Goal: Information Seeking & Learning: Check status

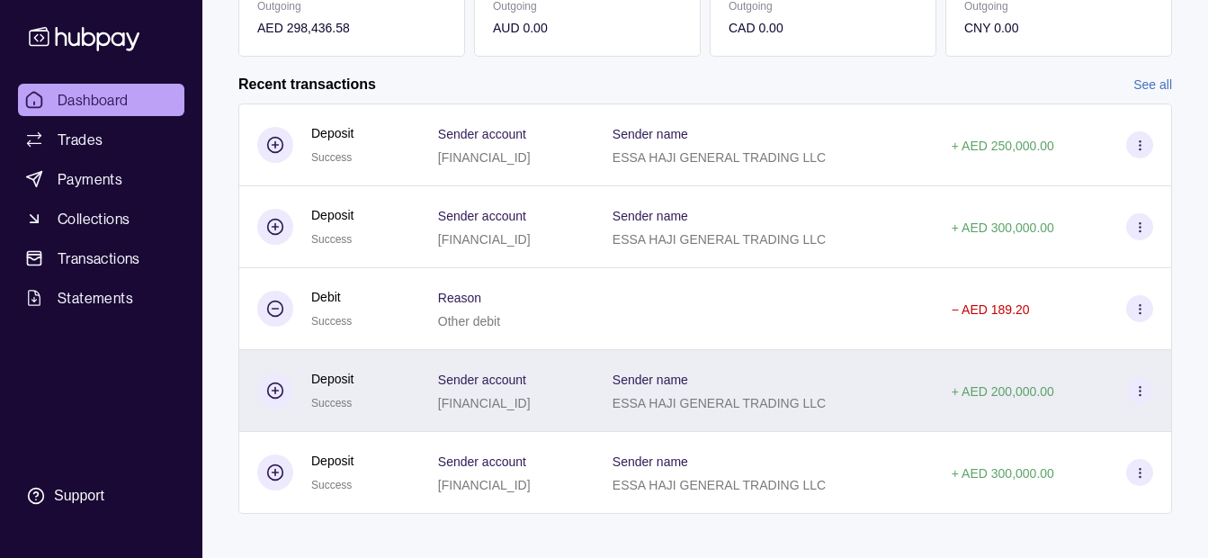
scroll to position [400, 0]
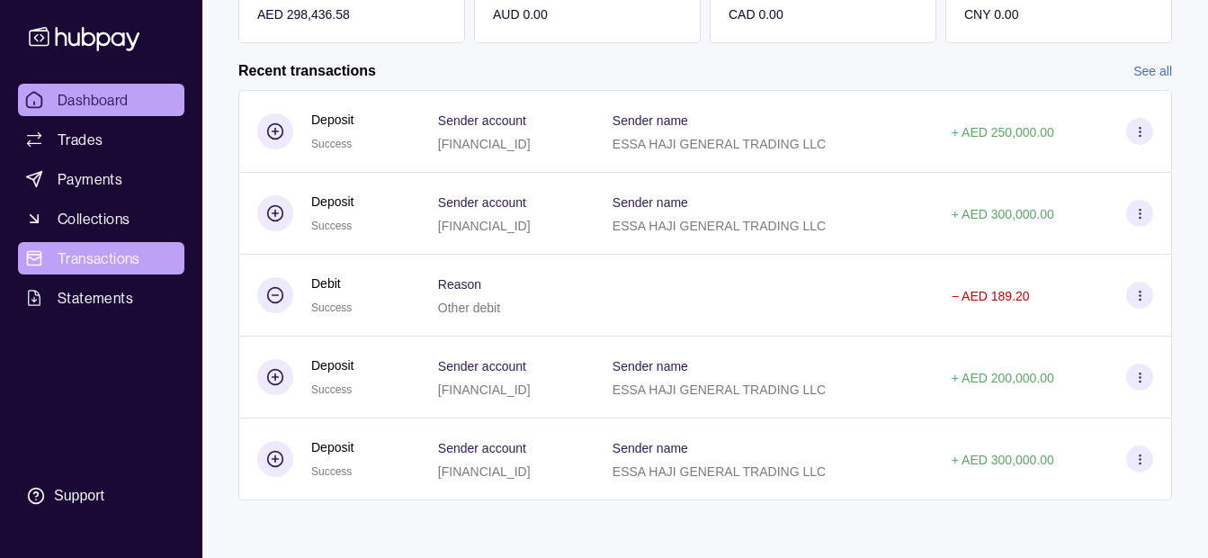
click at [141, 267] on link "Transactions" at bounding box center [101, 258] width 166 height 32
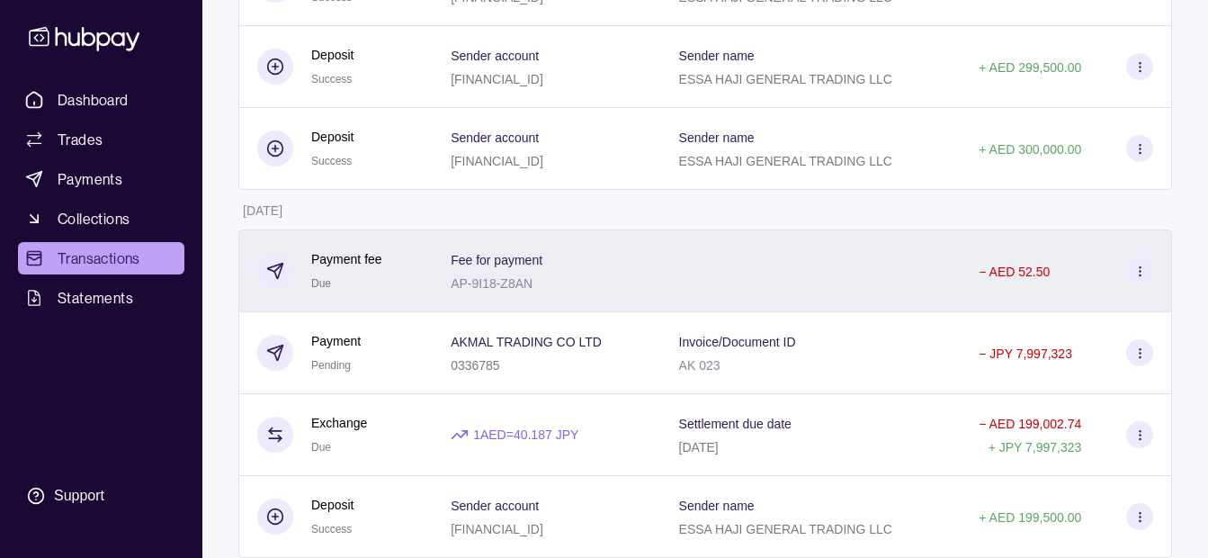
scroll to position [990, 0]
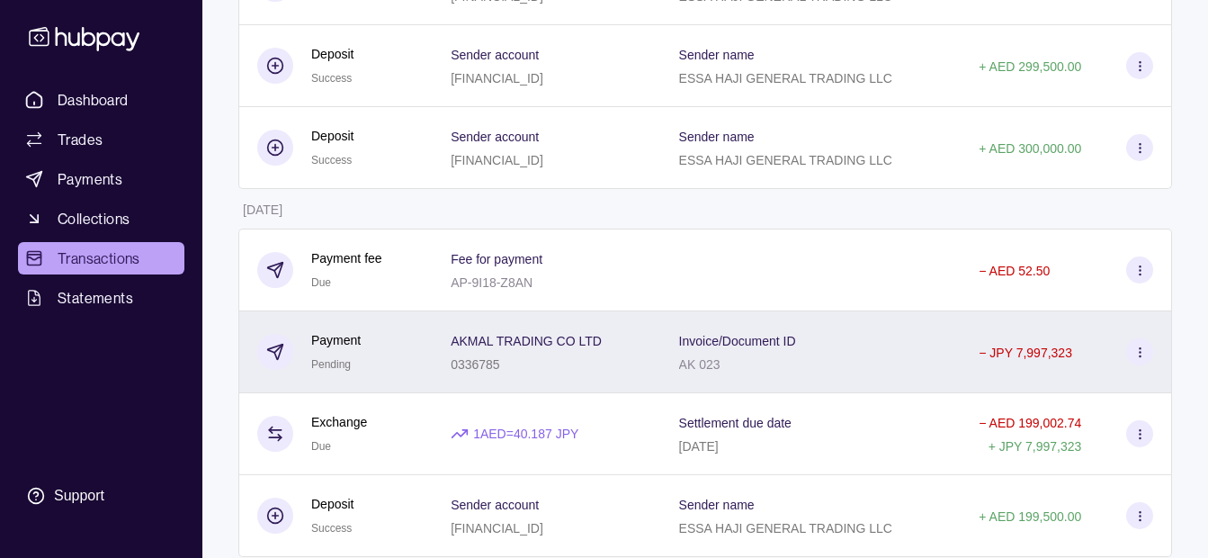
click at [642, 333] on div "AKMAL TRADING CO LTD 0336785" at bounding box center [547, 351] width 192 height 45
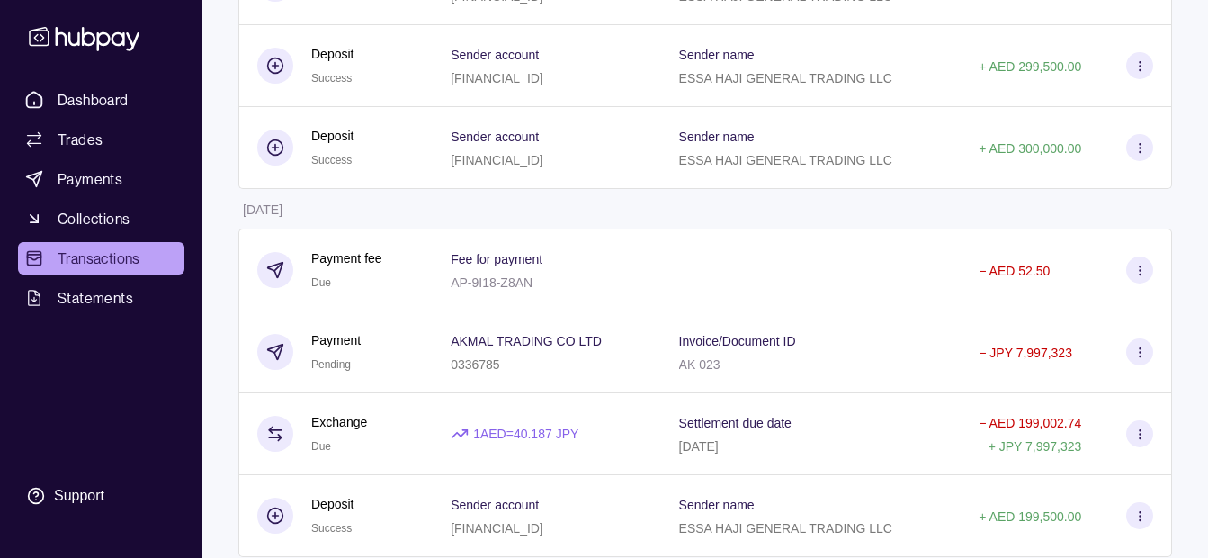
click at [412, 339] on html "Dashboard Trades Payments Collections Transactions Statements Support K Hello, …" at bounding box center [604, 26] width 1208 height 2033
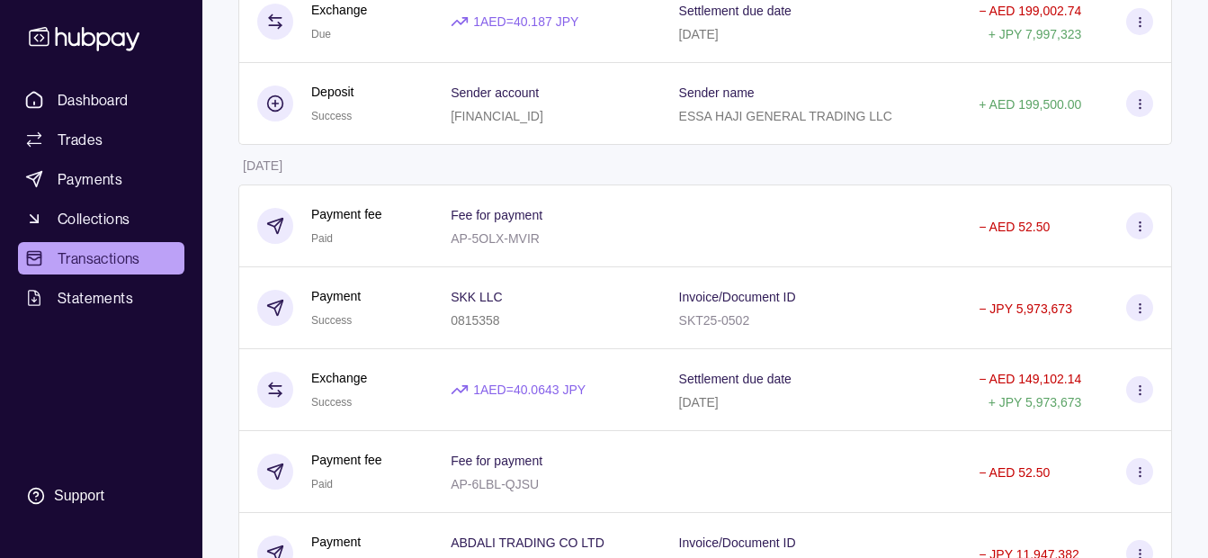
scroll to position [1440, 0]
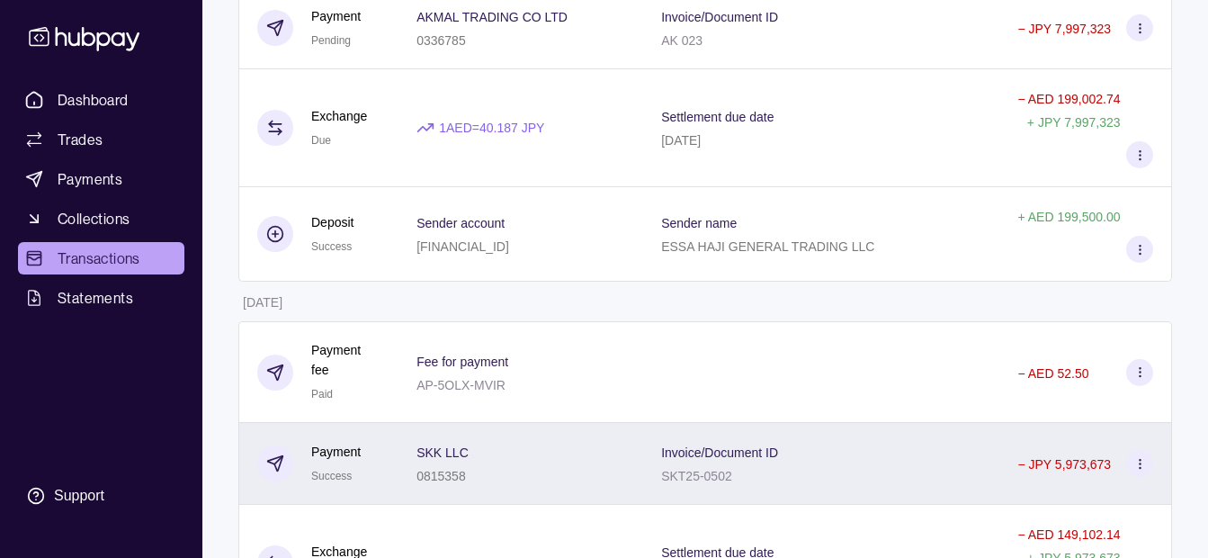
click at [634, 423] on div "SKK LLC 0815358" at bounding box center [521, 464] width 245 height 82
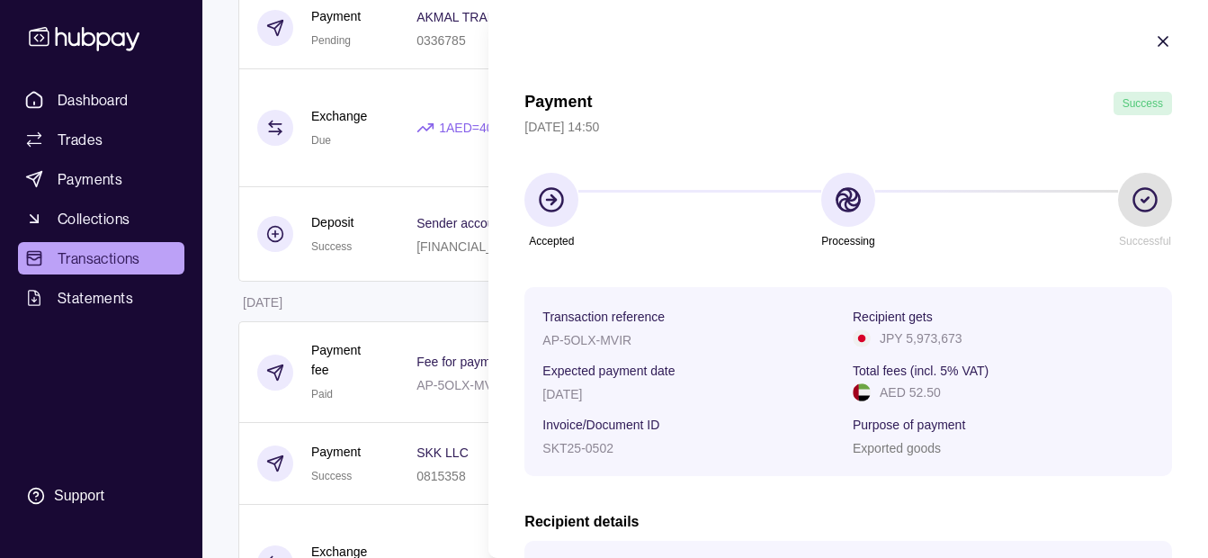
scroll to position [0, 0]
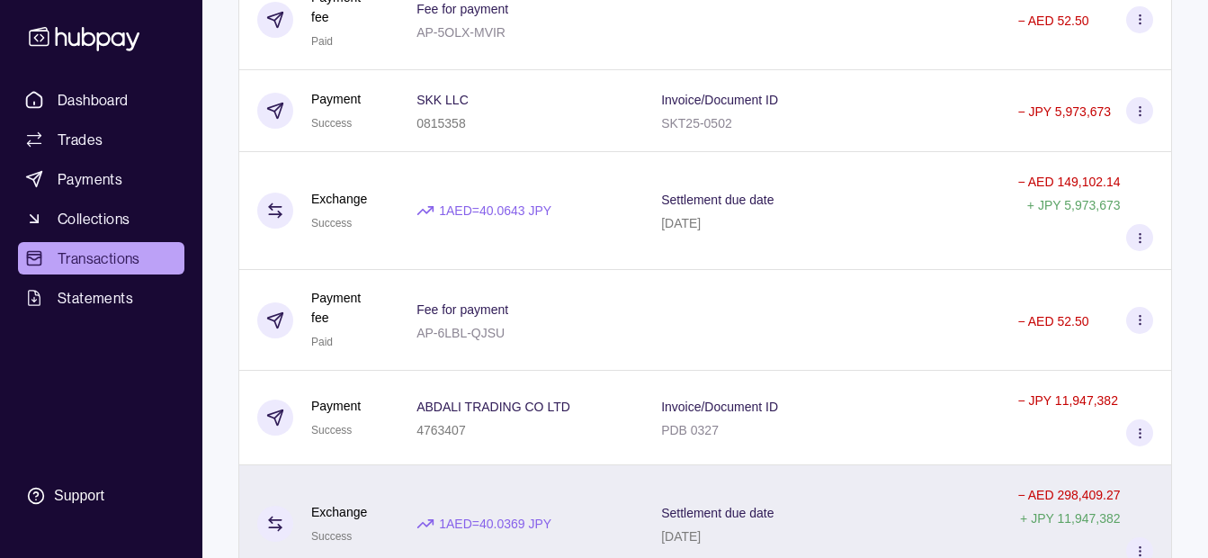
scroll to position [1800, 0]
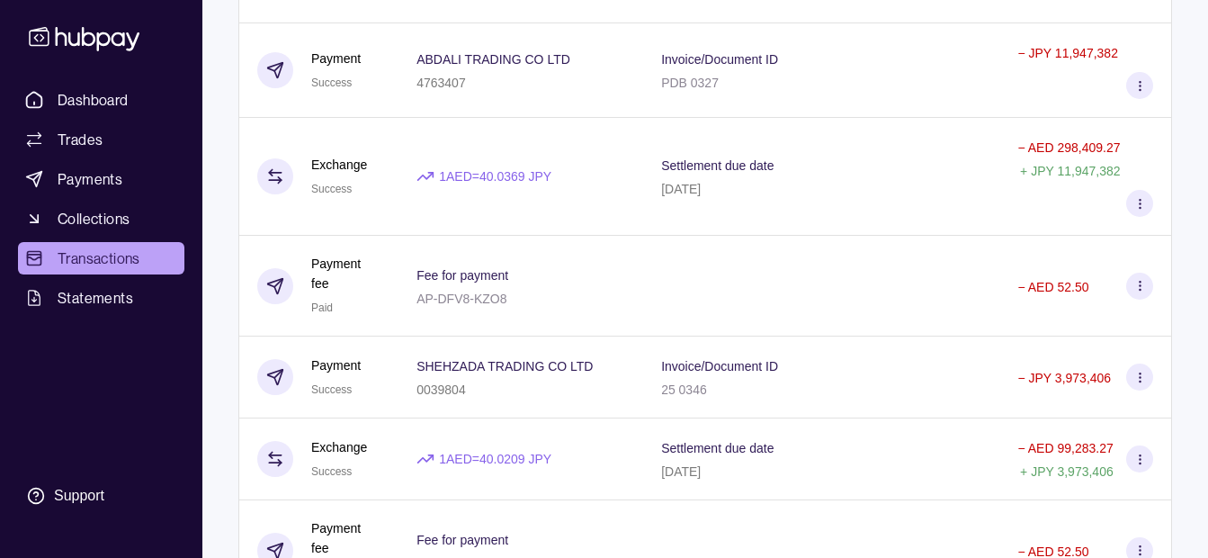
scroll to position [2160, 0]
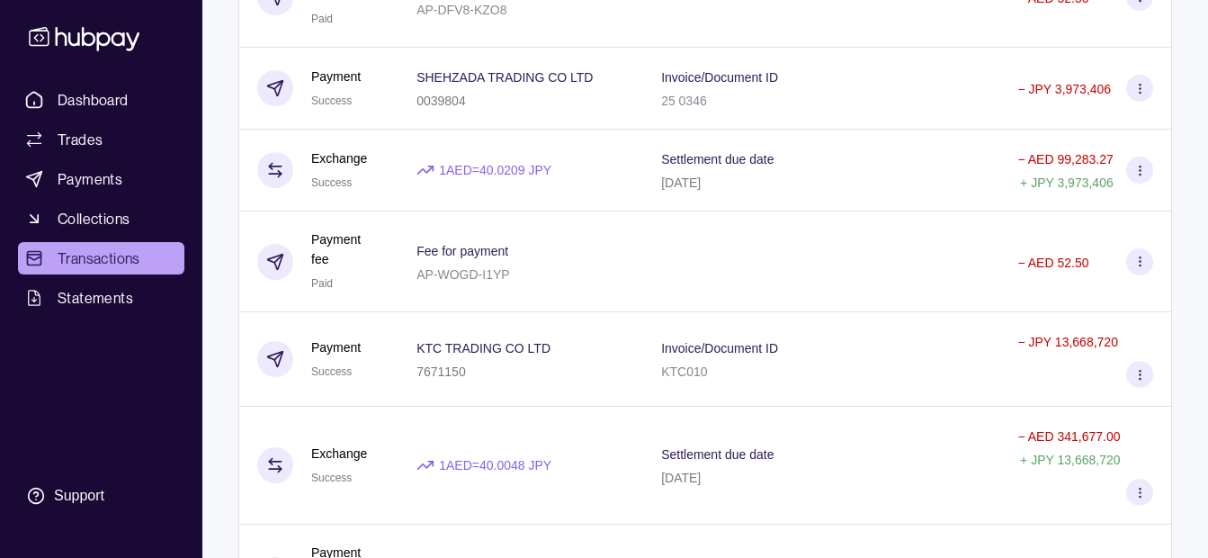
scroll to position [2430, 0]
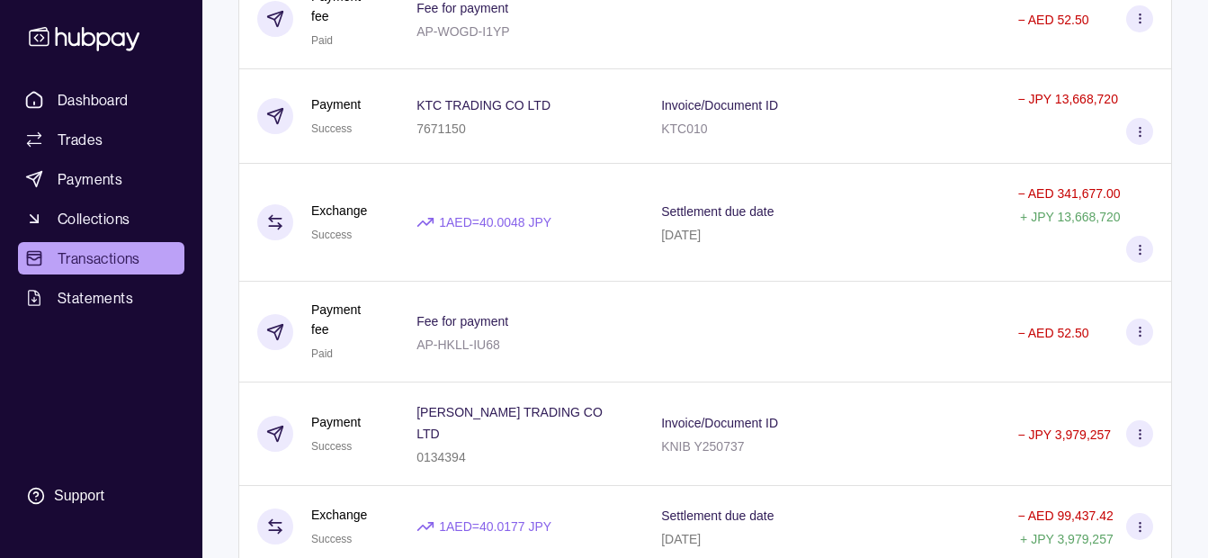
scroll to position [2789, 0]
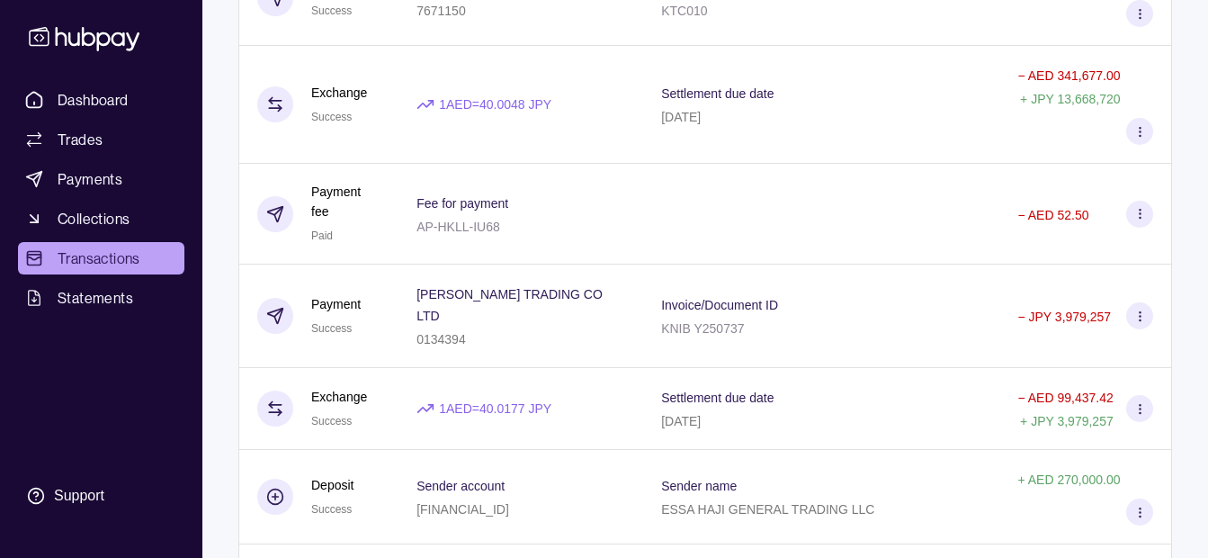
click at [393, 324] on html "Dashboard Trades Payments Collections Transactions Statements Support K Hello, …" at bounding box center [604, 347] width 1208 height 6273
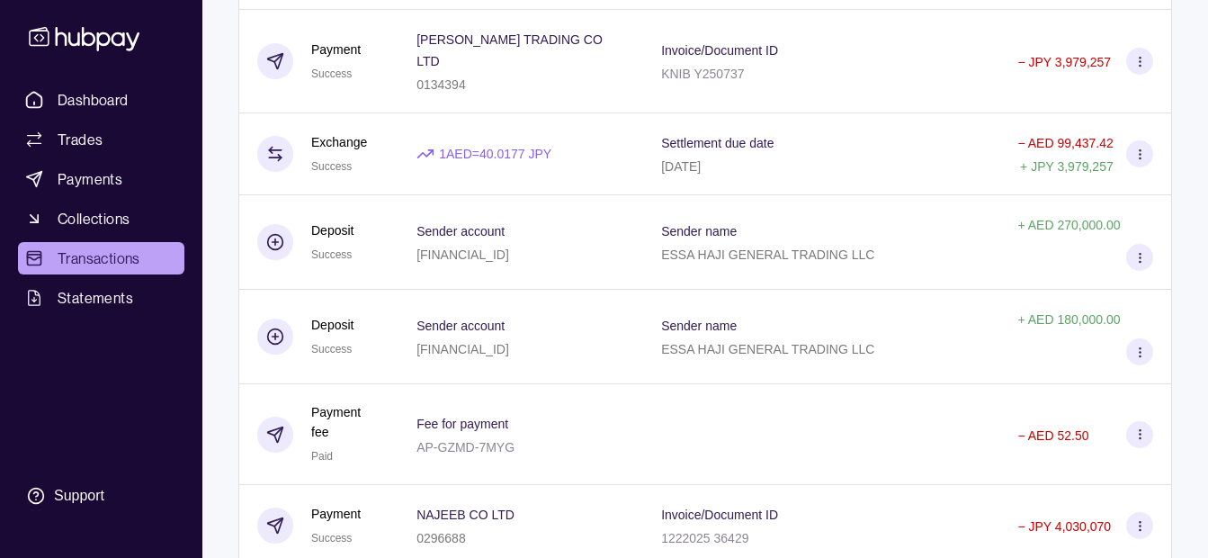
scroll to position [3059, 0]
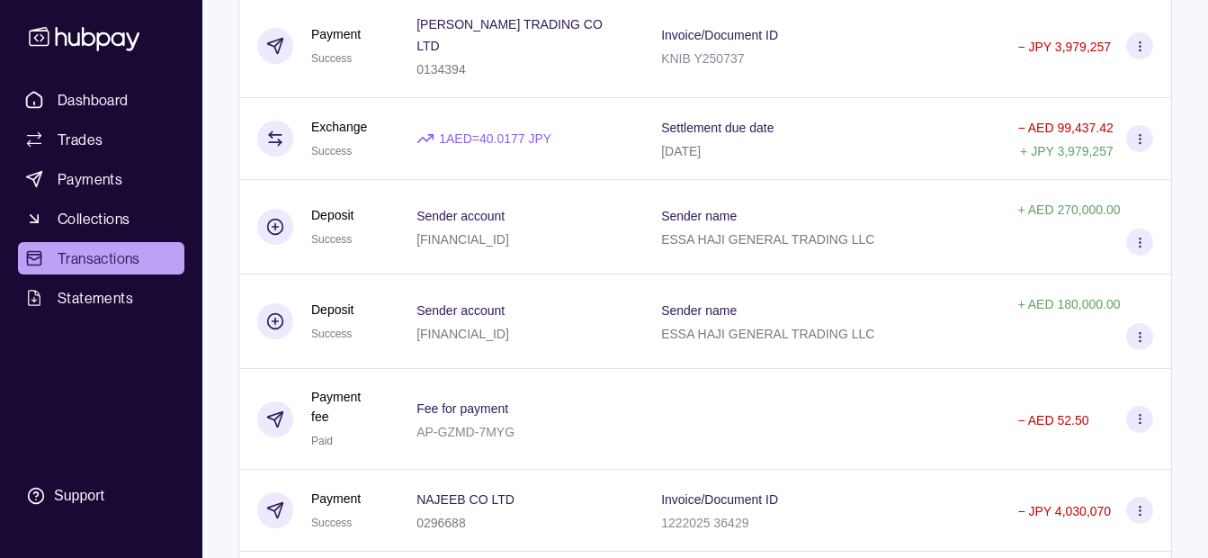
click at [380, 311] on html "Dashboard Trades Payments Collections Transactions Statements Support K Hello, …" at bounding box center [604, 77] width 1208 height 6273
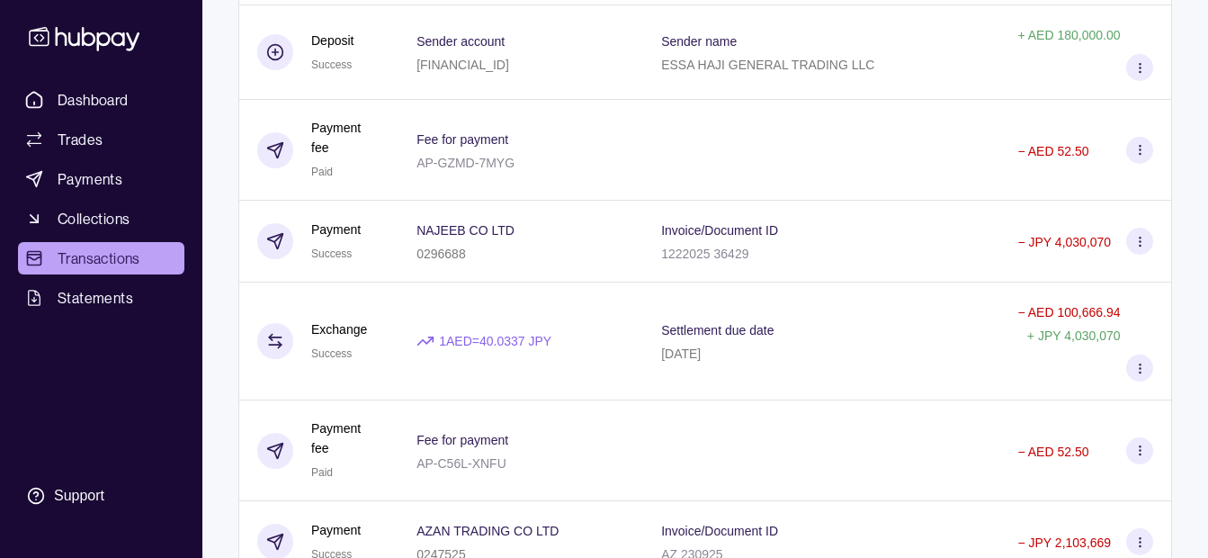
scroll to position [3329, 0]
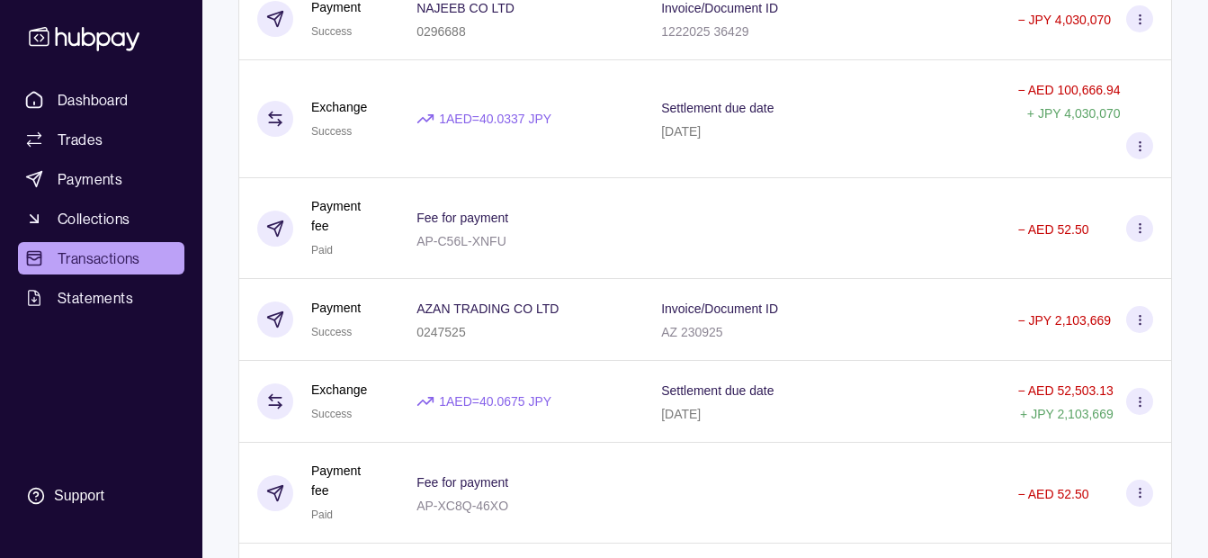
scroll to position [3599, 0]
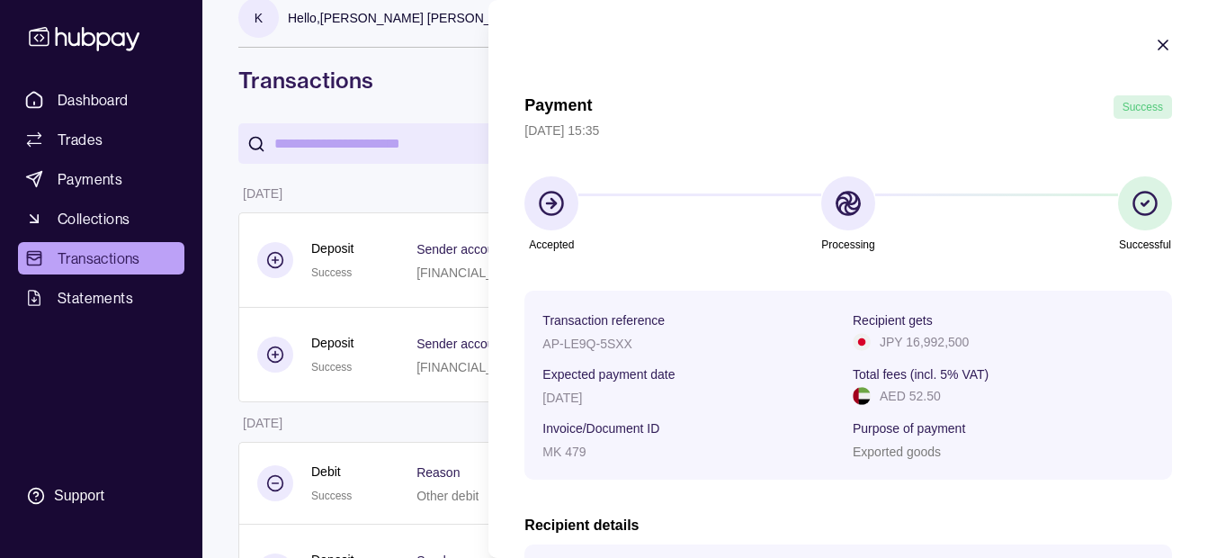
scroll to position [0, 0]
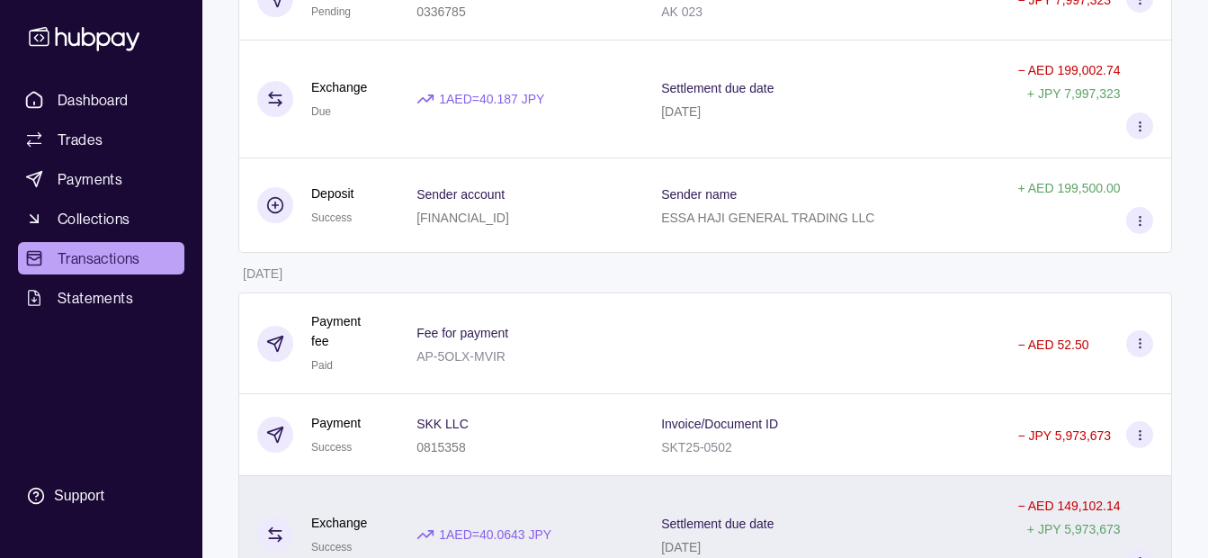
scroll to position [1440, 0]
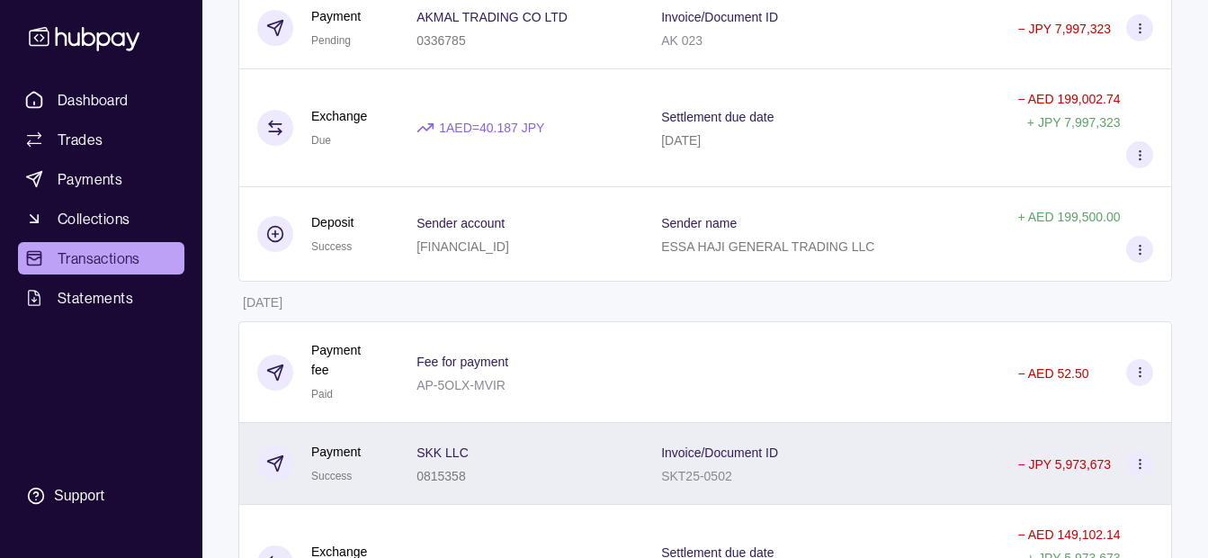
click at [676, 445] on p "Invoice/Document ID" at bounding box center [719, 452] width 117 height 14
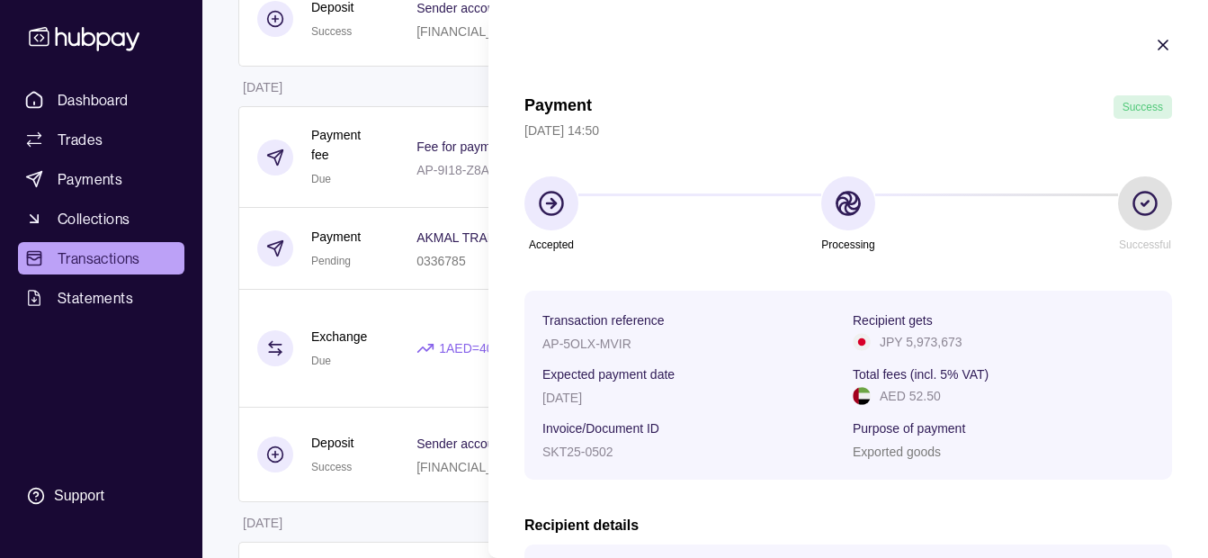
scroll to position [810, 0]
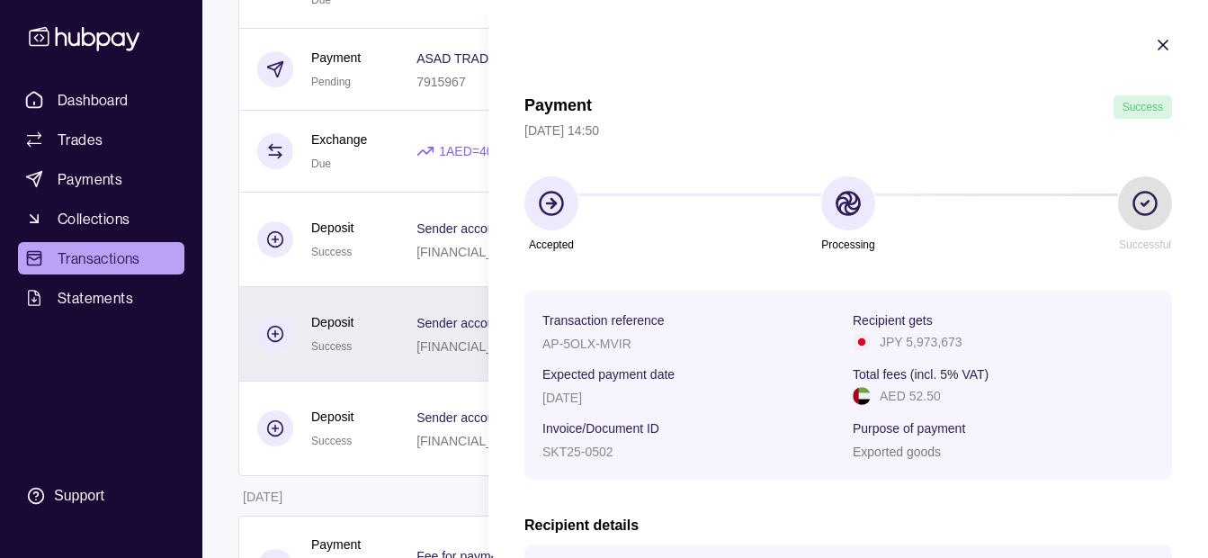
drag, startPoint x: 257, startPoint y: 385, endPoint x: 371, endPoint y: 283, distance: 152.3
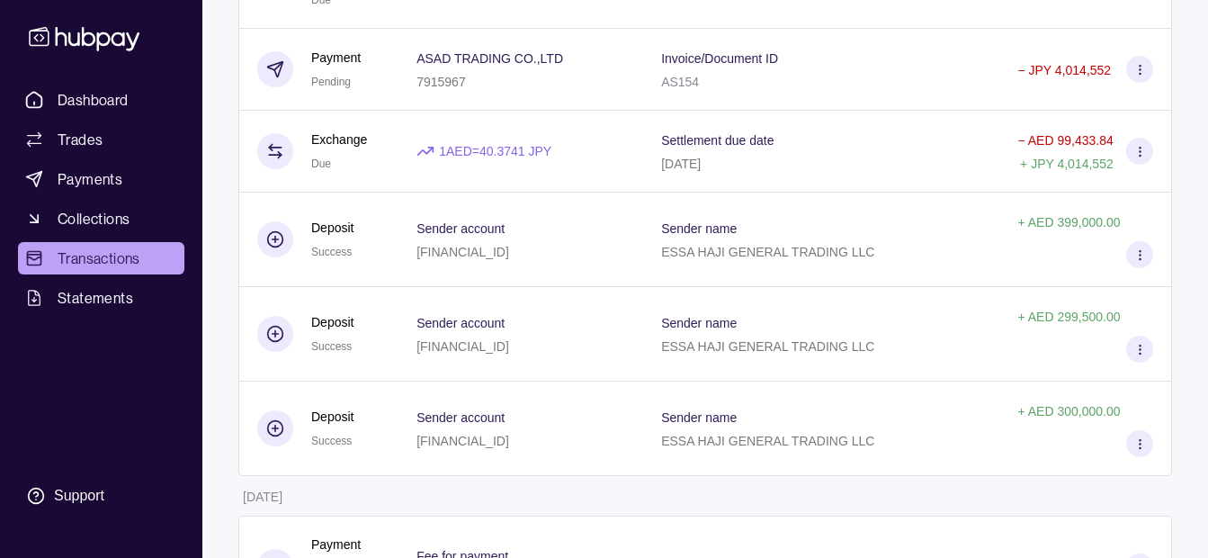
scroll to position [0, 0]
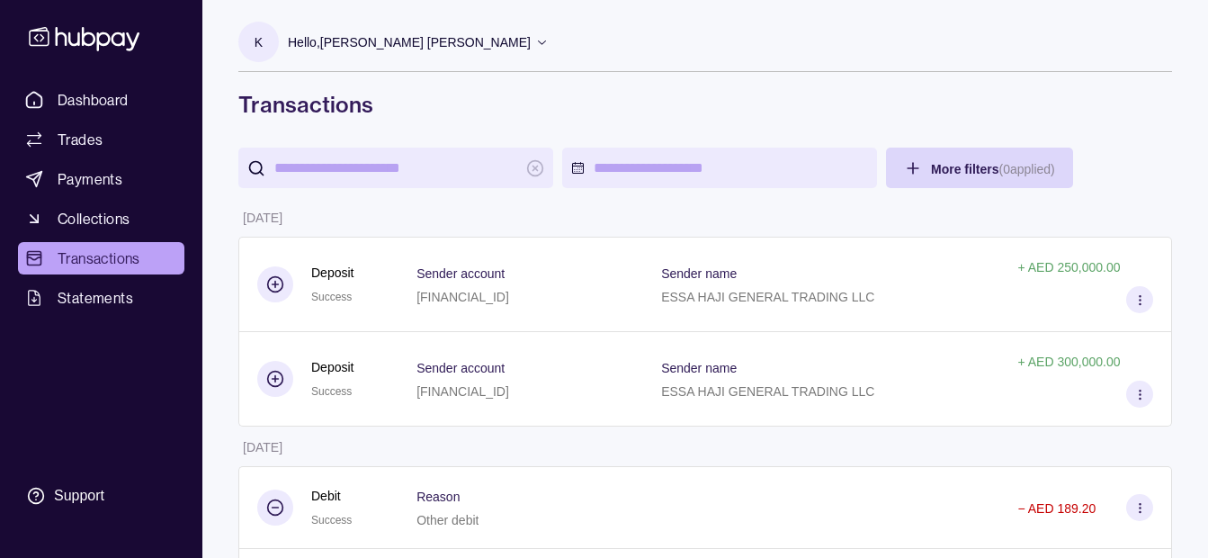
click at [304, 166] on input "search" at bounding box center [395, 168] width 243 height 40
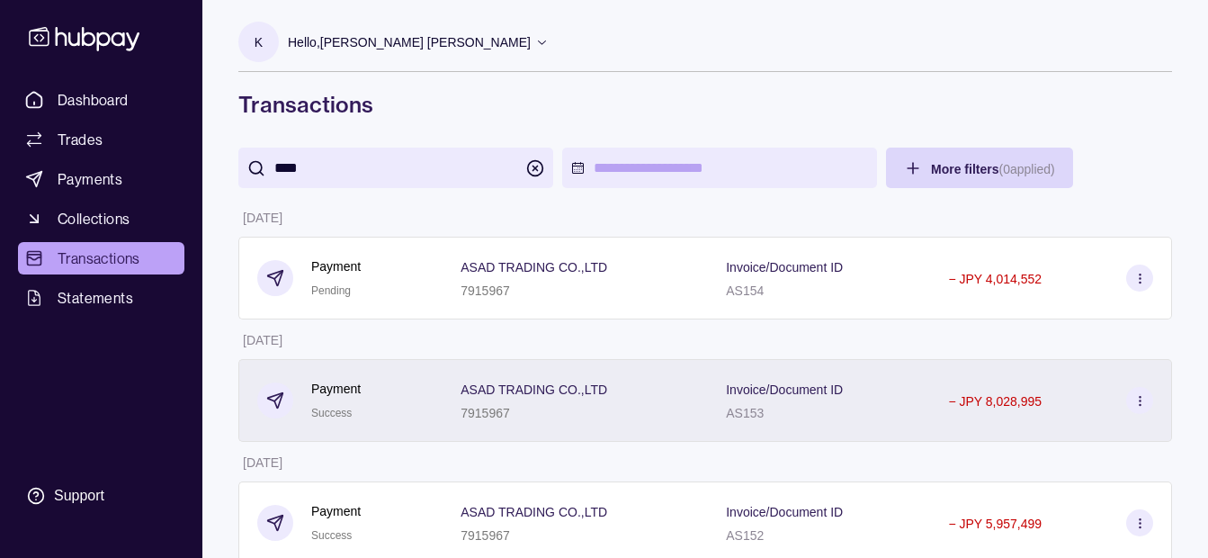
scroll to position [90, 0]
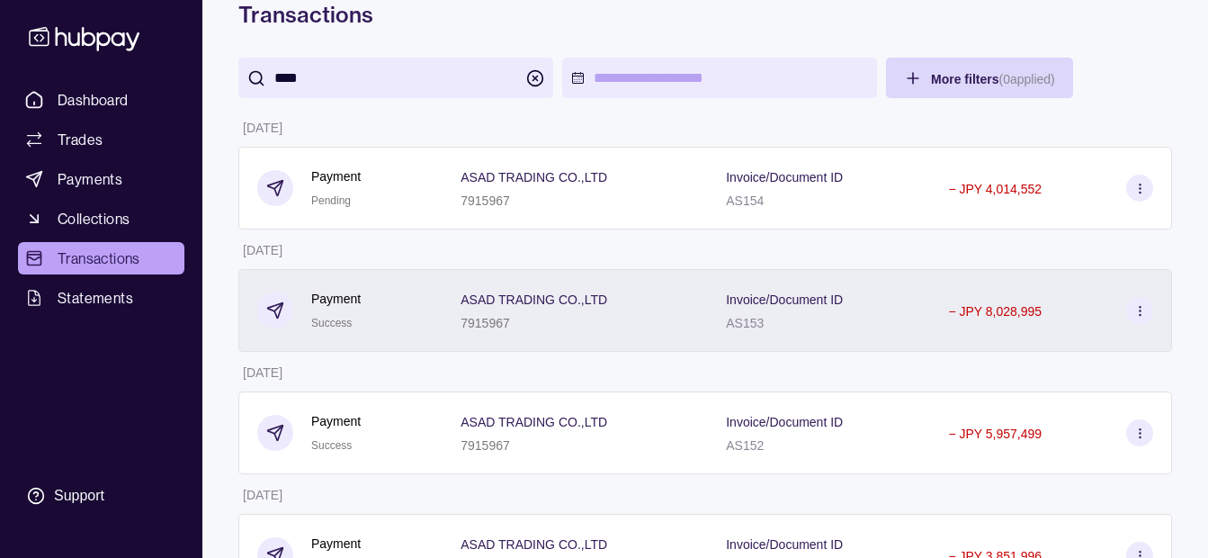
type input "****"
click at [631, 306] on div "ASAD TRADING CO.,LTD 7915967" at bounding box center [575, 310] width 229 height 45
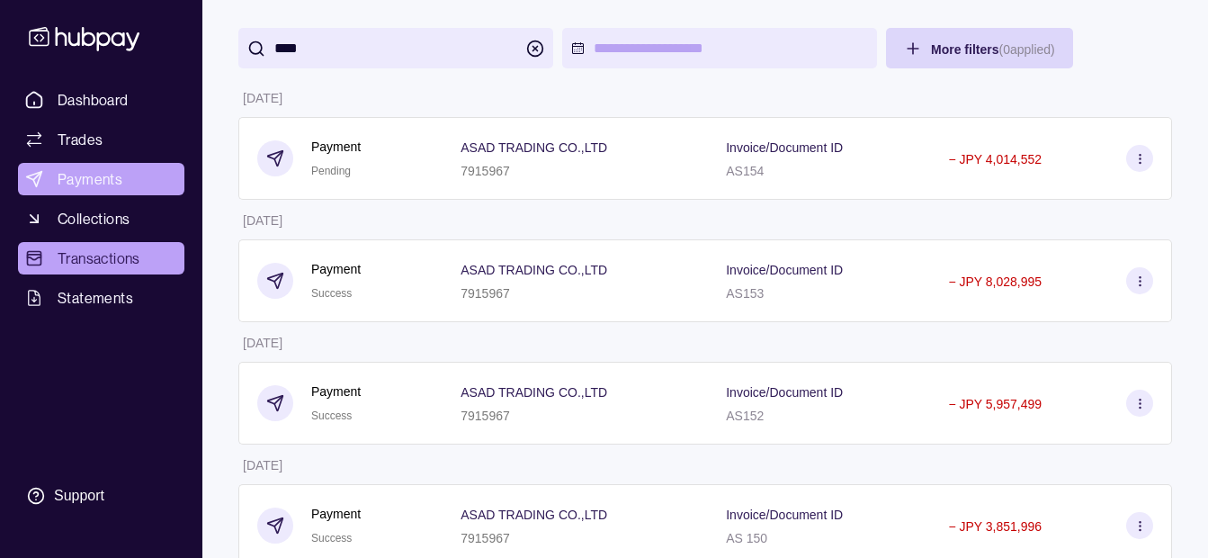
scroll to position [0, 0]
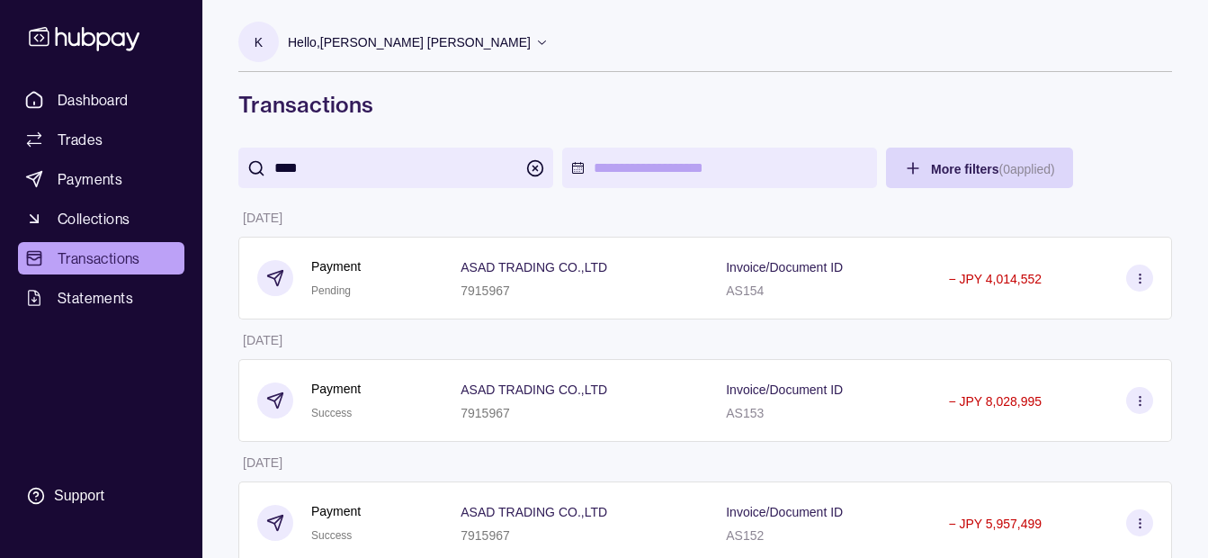
click at [127, 259] on span "Transactions" at bounding box center [99, 258] width 83 height 22
click at [135, 98] on link "Dashboard" at bounding box center [101, 100] width 166 height 32
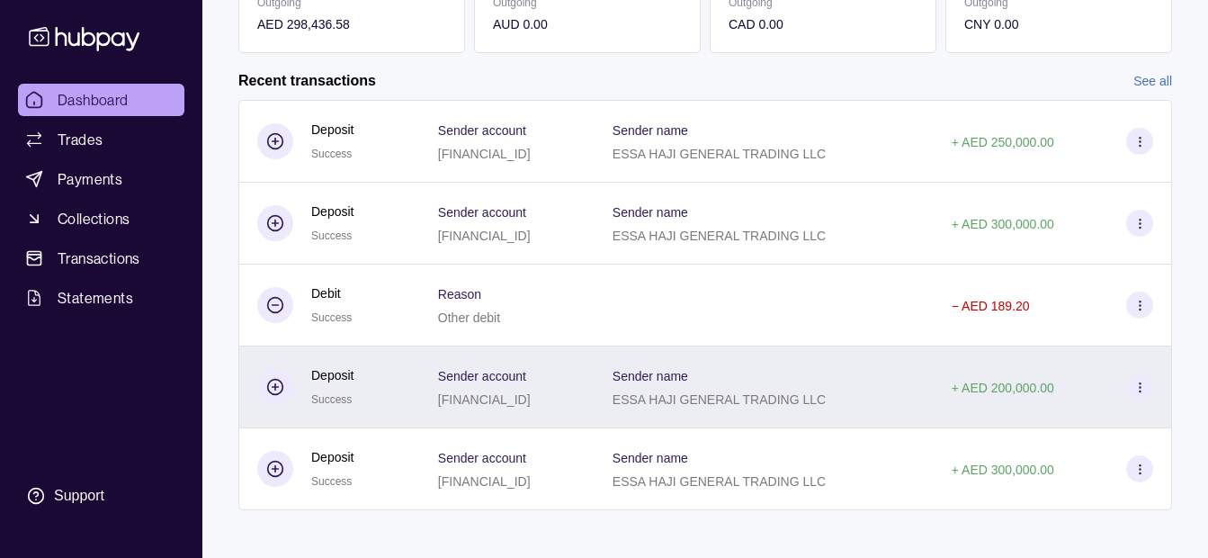
scroll to position [400, 0]
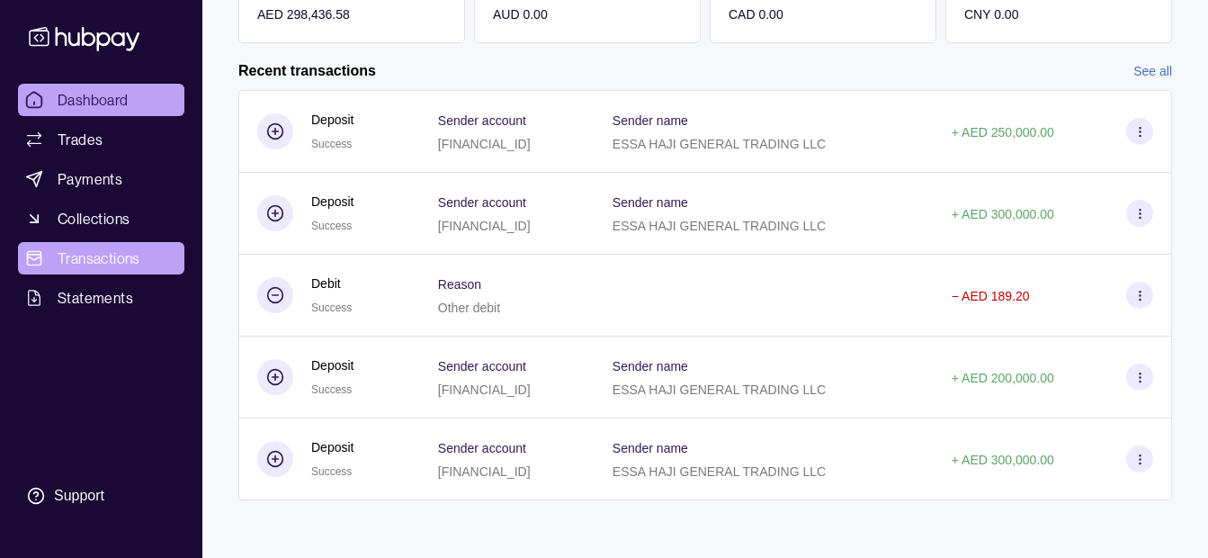
click at [143, 246] on link "Transactions" at bounding box center [101, 258] width 166 height 32
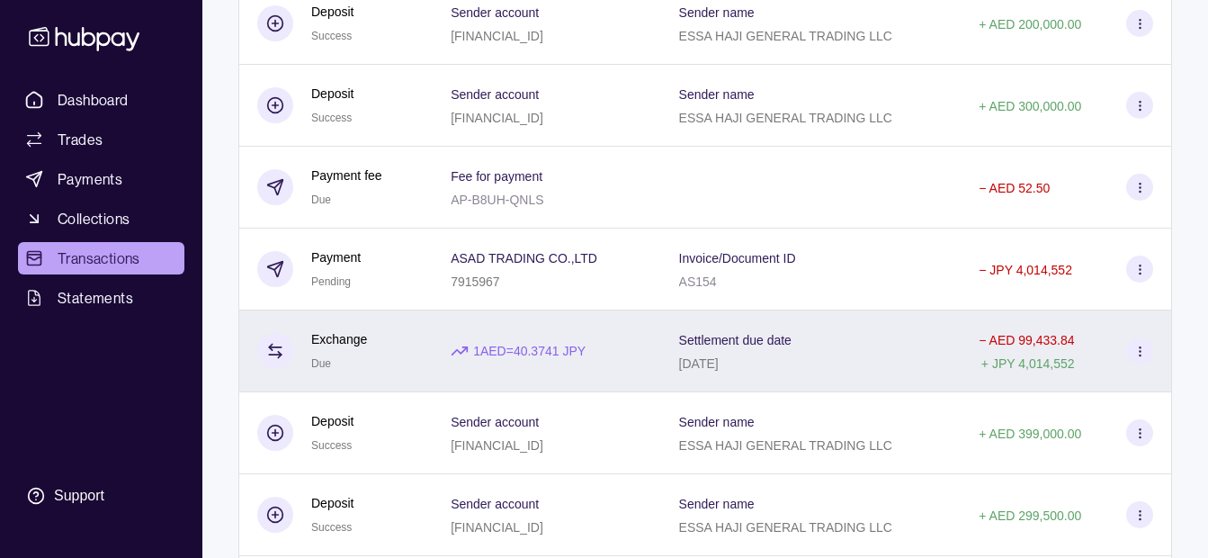
scroll to position [540, 0]
click at [629, 346] on div "1 AED = 40.3741 JPY" at bounding box center [547, 352] width 192 height 20
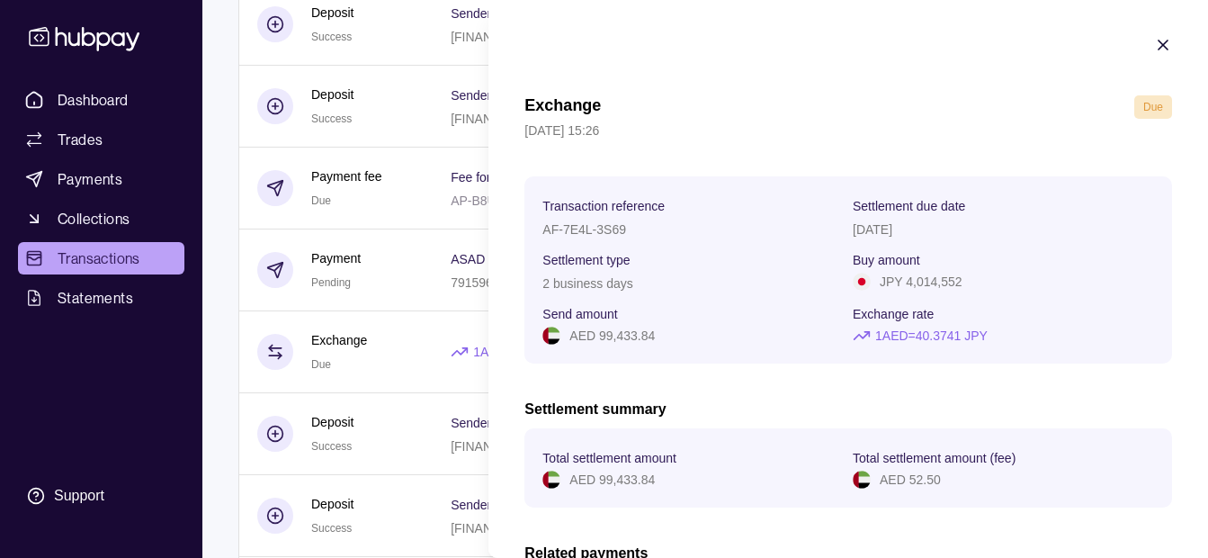
scroll to position [630, 0]
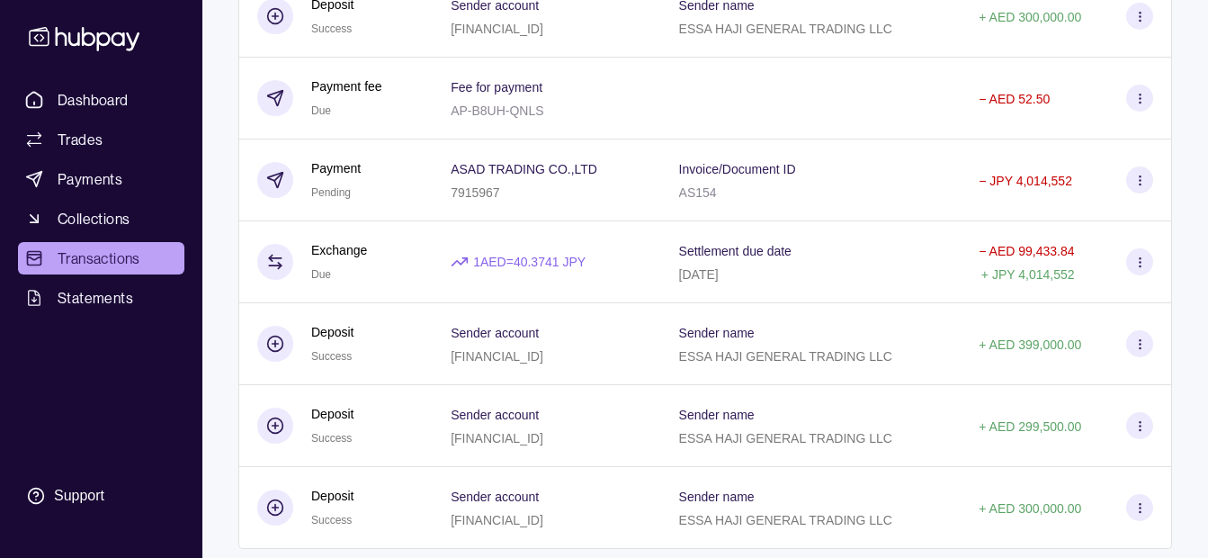
click at [132, 404] on html "Dashboard Trades Payments Collections Transactions Statements Support K Hello, …" at bounding box center [604, 386] width 1208 height 2033
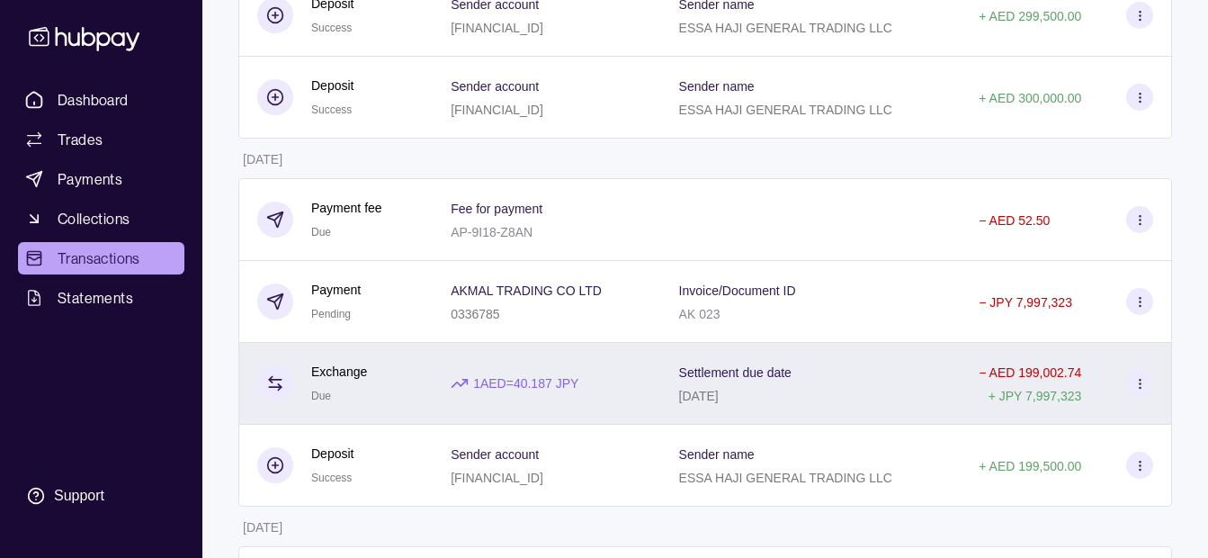
scroll to position [1080, 0]
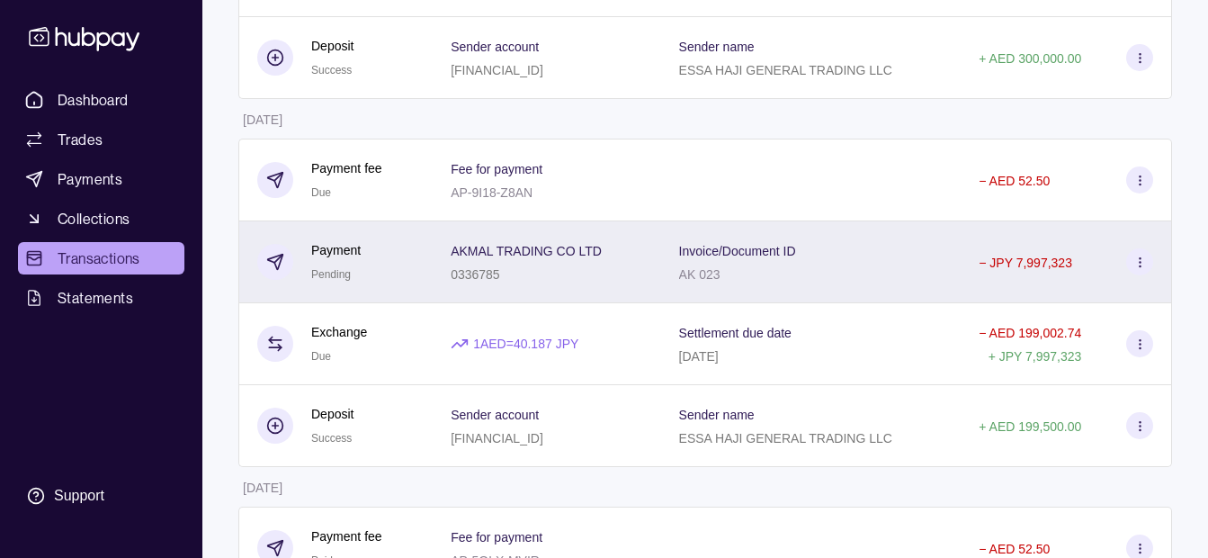
click at [660, 259] on div "AKMAL TRADING CO LTD 0336785" at bounding box center [547, 262] width 228 height 82
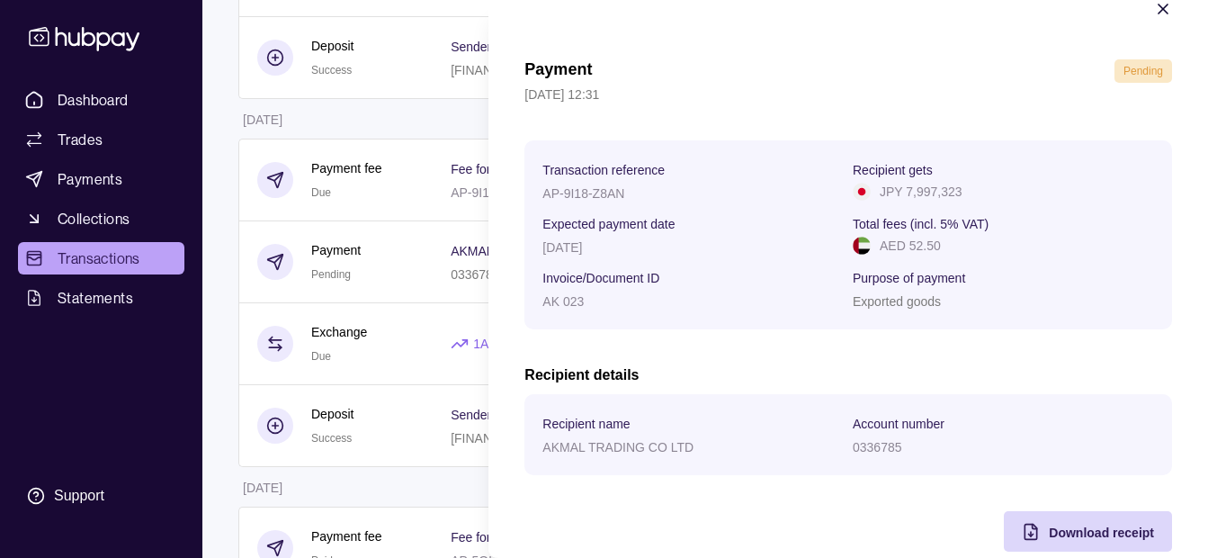
scroll to position [66, 0]
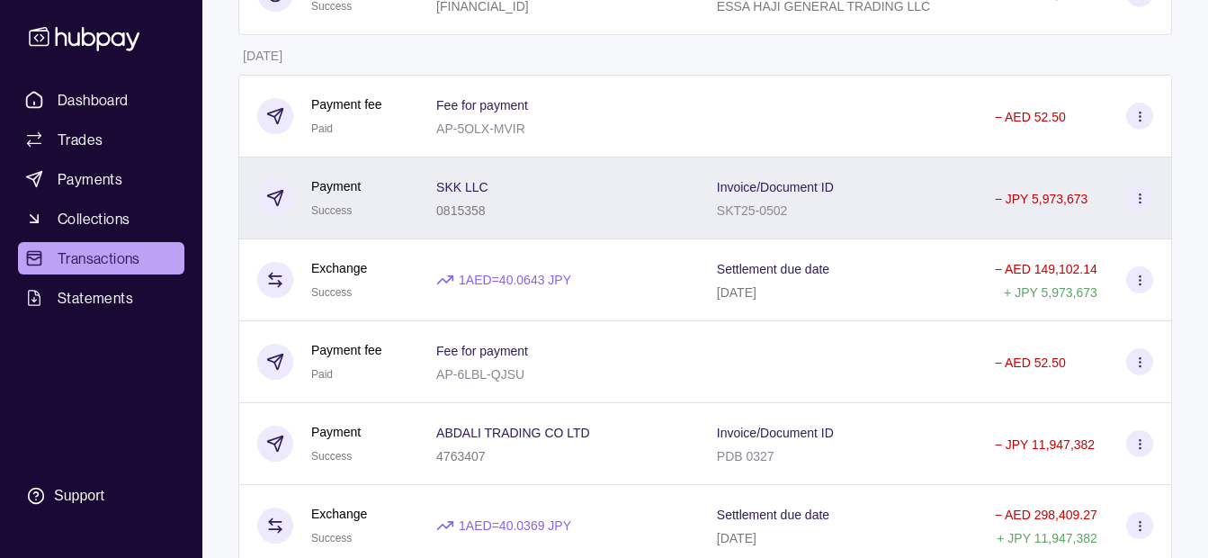
scroll to position [1513, 0]
click at [549, 202] on div "SKK LLC 0815358" at bounding box center [558, 197] width 245 height 45
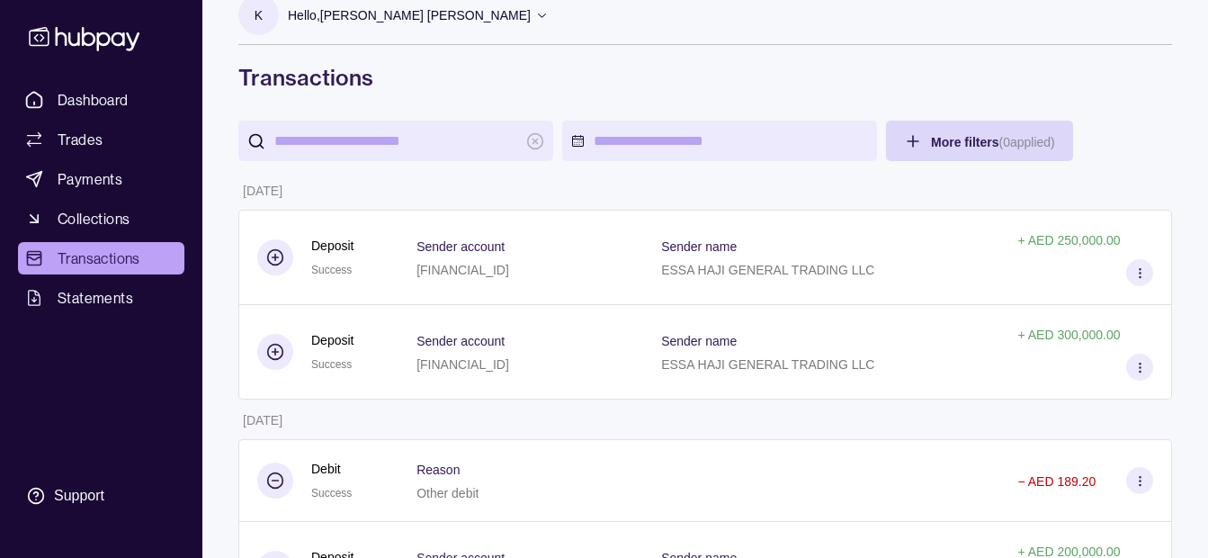
scroll to position [0, 0]
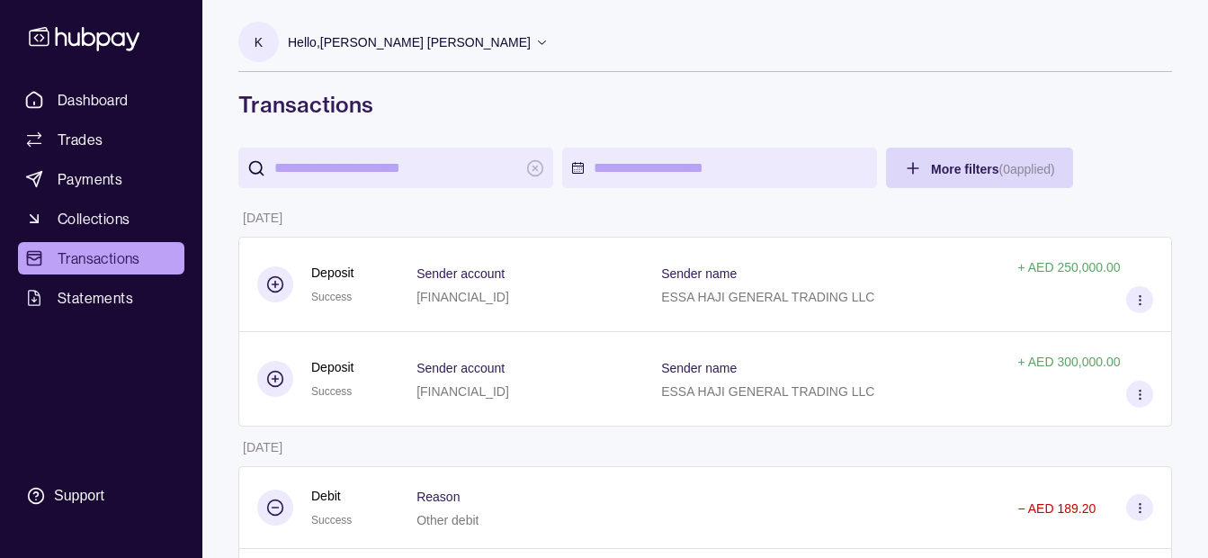
click at [414, 49] on p "Hello, [PERSON_NAME] [PERSON_NAME]" at bounding box center [409, 42] width 243 height 20
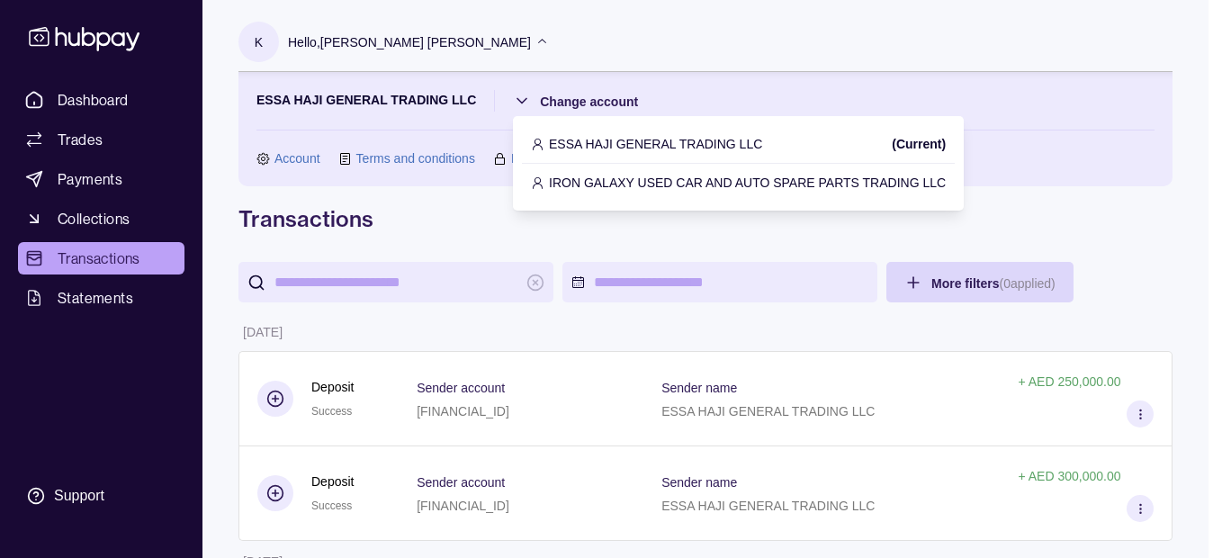
click at [597, 176] on p "IRON GALAXY USED CAR AND AUTO SPARE PARTS TRADING LLC" at bounding box center [747, 183] width 397 height 20
